Goal: Information Seeking & Learning: Learn about a topic

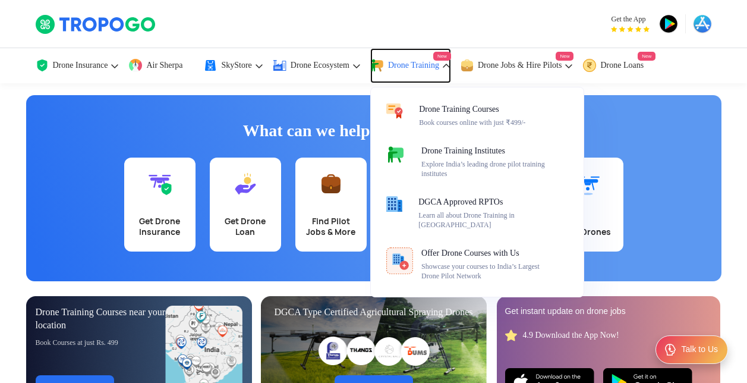
click at [410, 71] on link "Drone Training New" at bounding box center [410, 65] width 81 height 35
click at [400, 65] on span "Drone Training" at bounding box center [413, 66] width 51 height 10
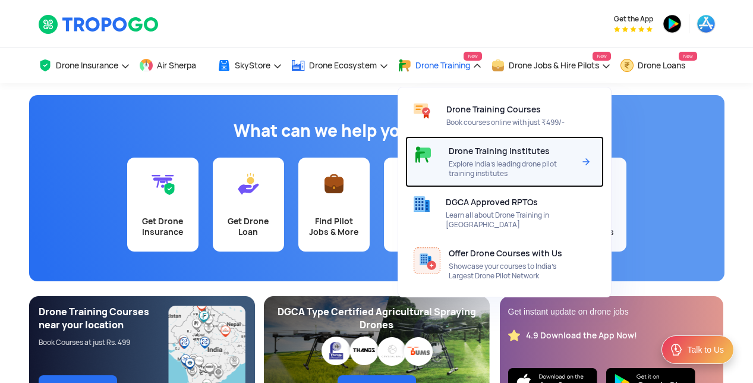
click at [449, 149] on span "Drone Training Institutes" at bounding box center [499, 151] width 101 height 10
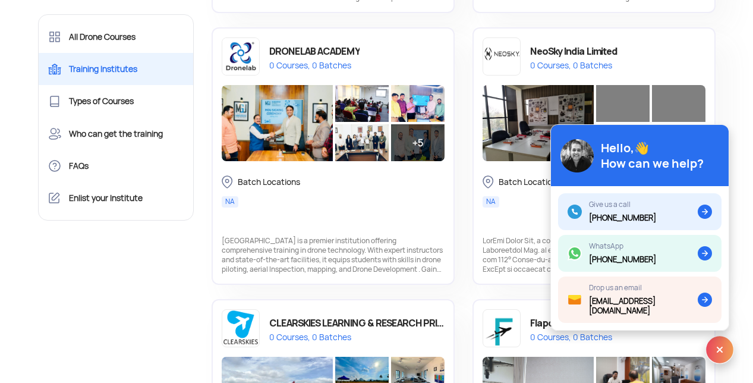
scroll to position [1338, 0]
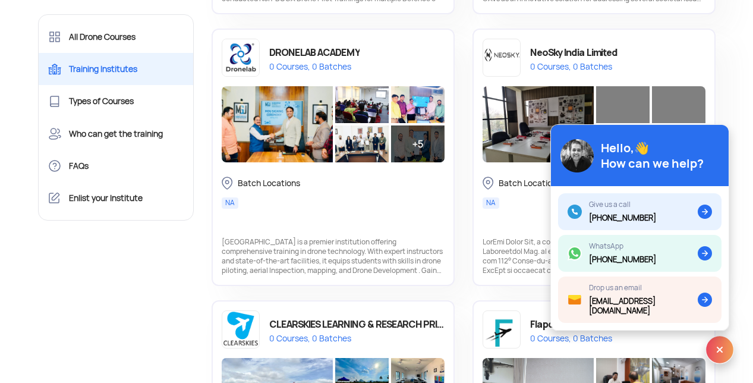
drag, startPoint x: 754, startPoint y: 137, endPoint x: 758, endPoint y: 207, distance: 70.3
click at [753, 207] on html "Get the App Drone Insurance Get Drone Insurance Get Third Party, Comprehensive,…" at bounding box center [376, 192] width 753 height 3061
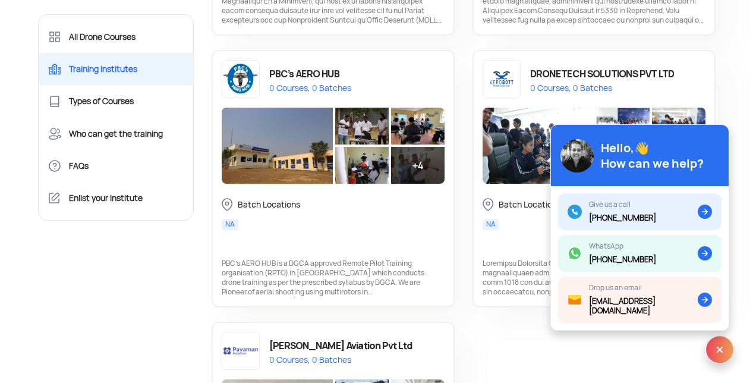
scroll to position [2153, 0]
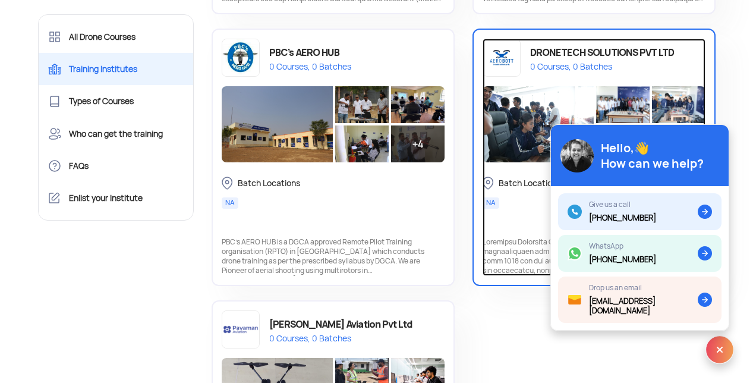
click at [606, 54] on div "DRONETECH SOLUTIONS PVT LTD" at bounding box center [602, 52] width 144 height 17
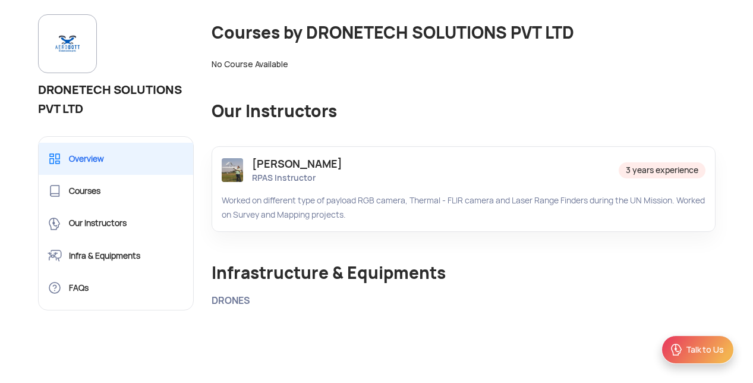
scroll to position [713, 0]
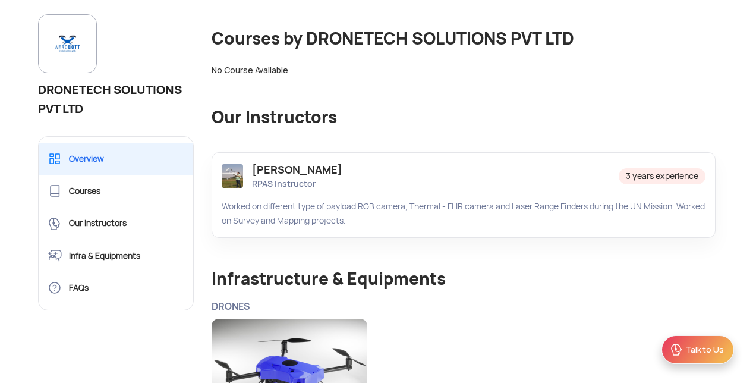
click at [231, 164] on img at bounding box center [232, 176] width 21 height 24
drag, startPoint x: 231, startPoint y: 161, endPoint x: 279, endPoint y: 158, distance: 48.3
click at [279, 162] on div "Mr. Rushi Sampat RPAS Instructor" at bounding box center [282, 175] width 121 height 27
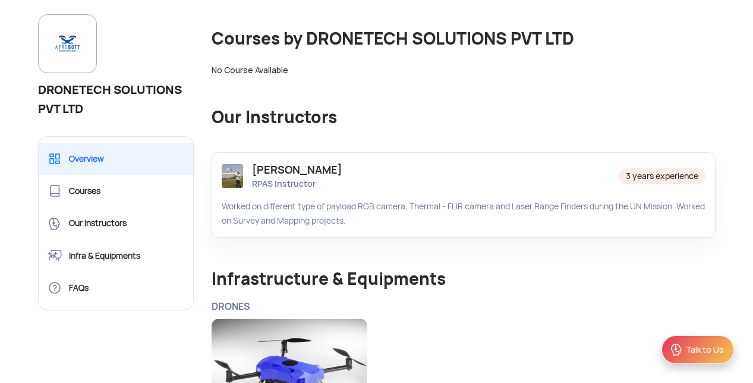
click at [279, 162] on div "Mr. Rushi Sampat" at bounding box center [297, 169] width 90 height 15
drag, startPoint x: 279, startPoint y: 158, endPoint x: 238, endPoint y: 158, distance: 41.0
click at [238, 164] on img at bounding box center [232, 176] width 21 height 24
click at [339, 178] on div "RPAS Instructor" at bounding box center [297, 184] width 90 height 12
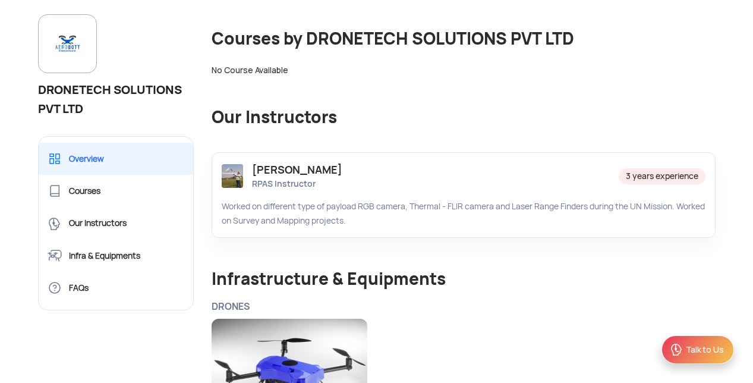
click at [339, 178] on div "RPAS Instructor" at bounding box center [297, 184] width 90 height 12
click at [232, 164] on img at bounding box center [232, 176] width 21 height 24
click at [270, 162] on div "Mr. Rushi Sampat" at bounding box center [297, 169] width 90 height 15
click at [416, 199] on div "Worked on different type of payload RGB camera, Thermal - FLIR camera and Laser…" at bounding box center [464, 213] width 484 height 29
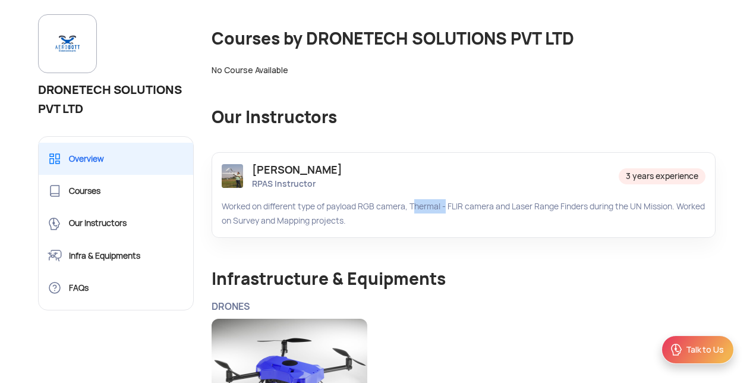
click at [416, 199] on div "Worked on different type of payload RGB camera, Thermal - FLIR camera and Laser…" at bounding box center [464, 213] width 484 height 29
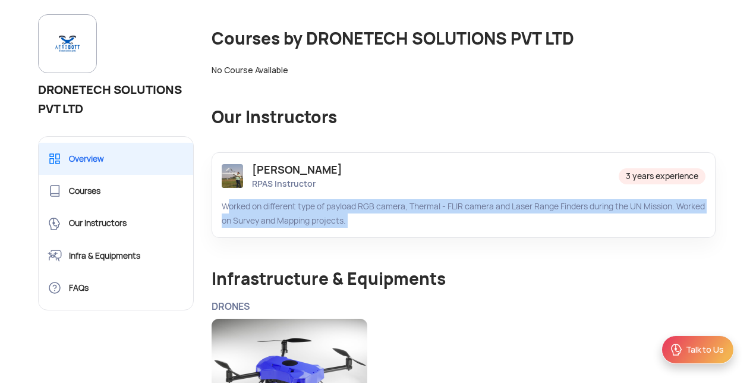
click at [416, 199] on div "Worked on different type of payload RGB camera, Thermal - FLIR camera and Laser…" at bounding box center [464, 213] width 484 height 29
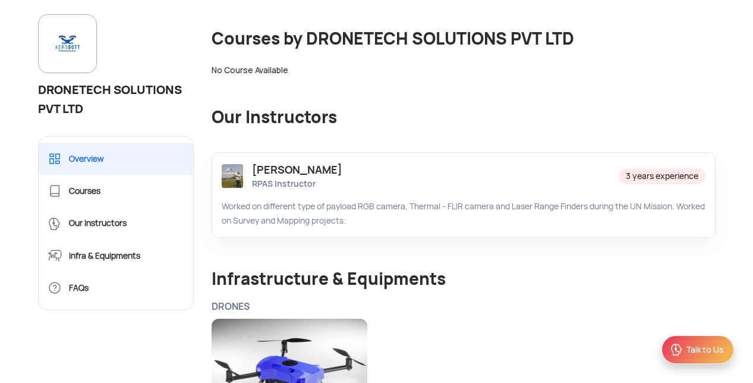
click at [283, 162] on div "Mr. Rushi Sampat" at bounding box center [297, 169] width 90 height 15
drag, startPoint x: 283, startPoint y: 152, endPoint x: 238, endPoint y: 168, distance: 47.6
click at [238, 168] on img at bounding box center [232, 176] width 21 height 24
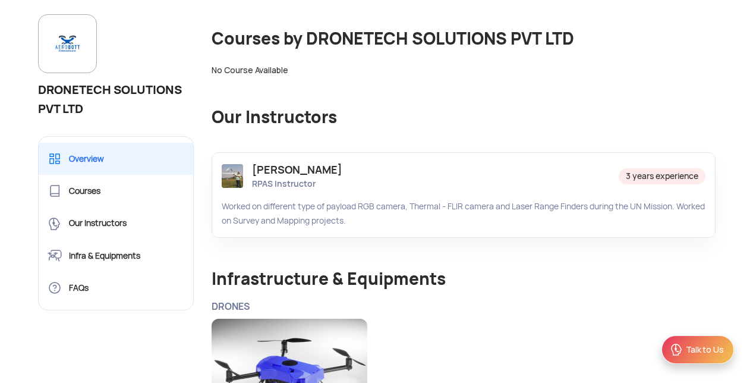
click at [392, 207] on div "Worked on different type of payload RGB camera, Thermal - FLIR camera and Laser…" at bounding box center [464, 213] width 484 height 29
click at [221, 165] on div "Mr. Rushi Sampat RPAS Instructor 3 years experience Worked on different type of…" at bounding box center [464, 195] width 504 height 86
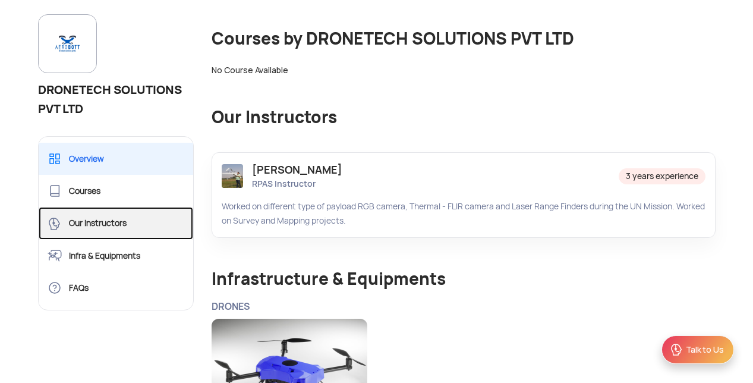
click at [75, 221] on link "Our Instructors" at bounding box center [116, 223] width 155 height 32
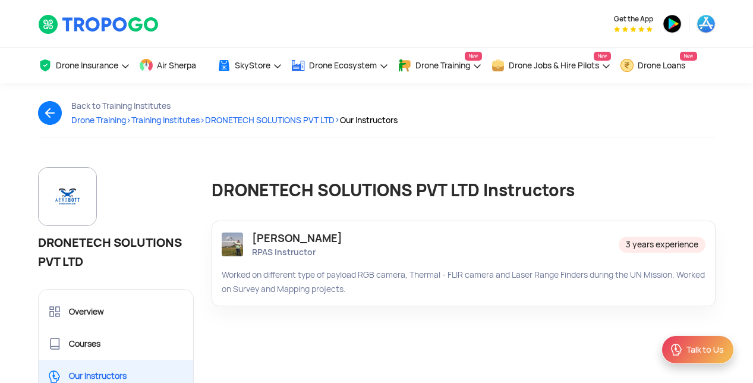
drag, startPoint x: 345, startPoint y: 213, endPoint x: 287, endPoint y: 260, distance: 75.2
click at [287, 260] on div "Mr. Rushi Sampat RPAS Instructor 3 years experience Worked on different type of…" at bounding box center [464, 258] width 522 height 95
click at [287, 260] on div "Mr. Rushi Sampat RPAS Instructor 3 years experience Worked on different type of…" at bounding box center [464, 264] width 504 height 86
drag, startPoint x: 287, startPoint y: 260, endPoint x: 224, endPoint y: 240, distance: 66.2
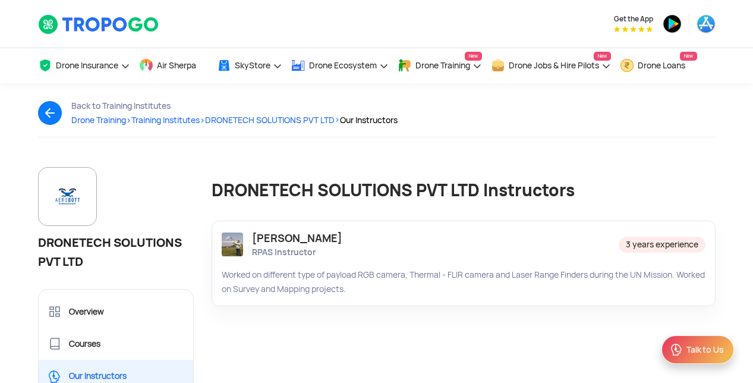
click at [224, 240] on img at bounding box center [232, 244] width 21 height 24
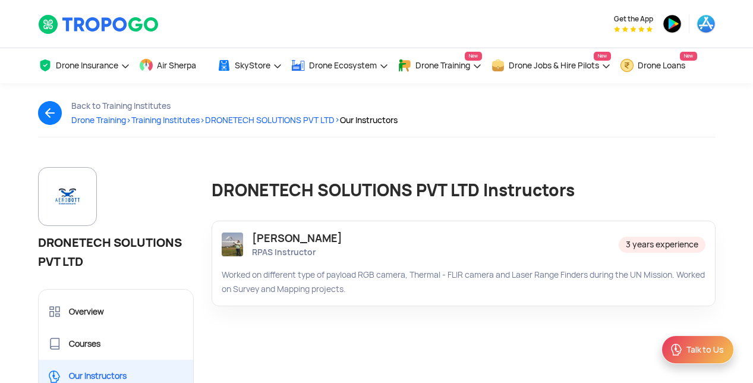
click at [406, 288] on div "Worked on different type of payload RGB camera, Thermal - FLIR camera and Laser…" at bounding box center [464, 281] width 484 height 29
